Goal: Task Accomplishment & Management: Use online tool/utility

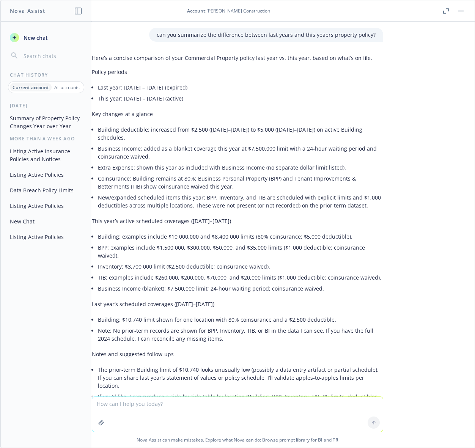
scroll to position [107, 0]
